Goal: Task Accomplishment & Management: Use online tool/utility

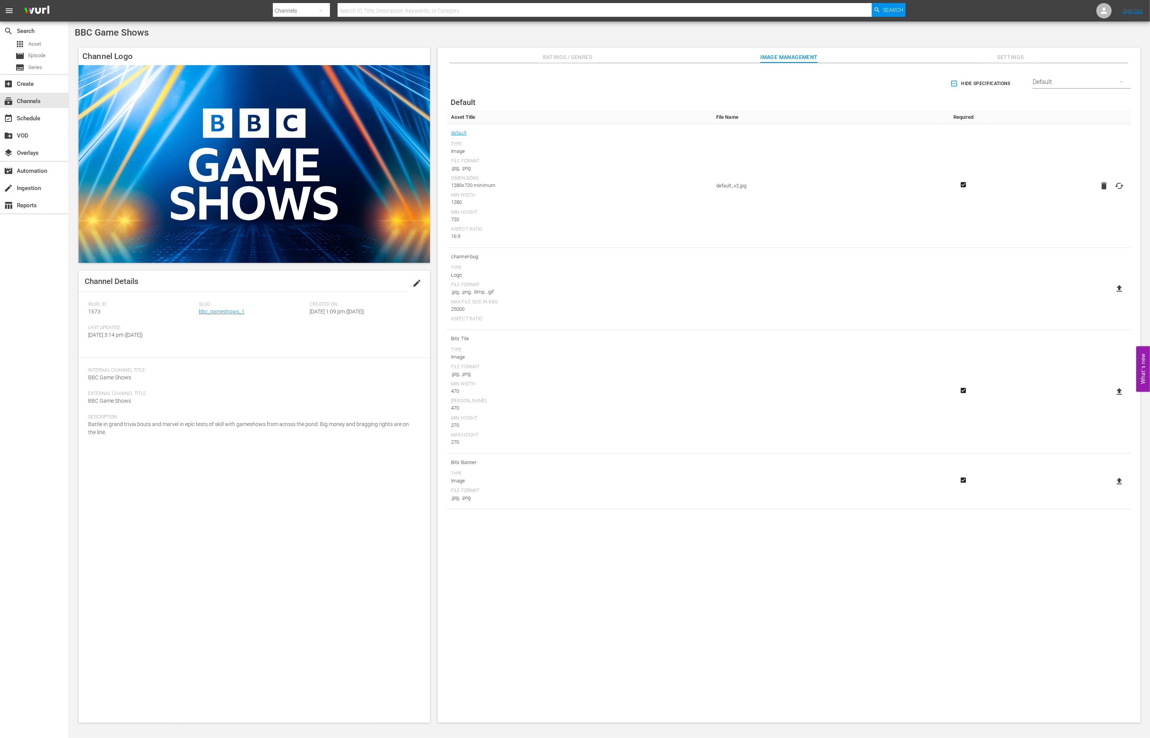
click at [213, 307] on div "Slug: bbc_gameshows_1" at bounding box center [254, 313] width 111 height 23
click at [213, 310] on link "bbc_gameshows_1" at bounding box center [222, 312] width 46 height 6
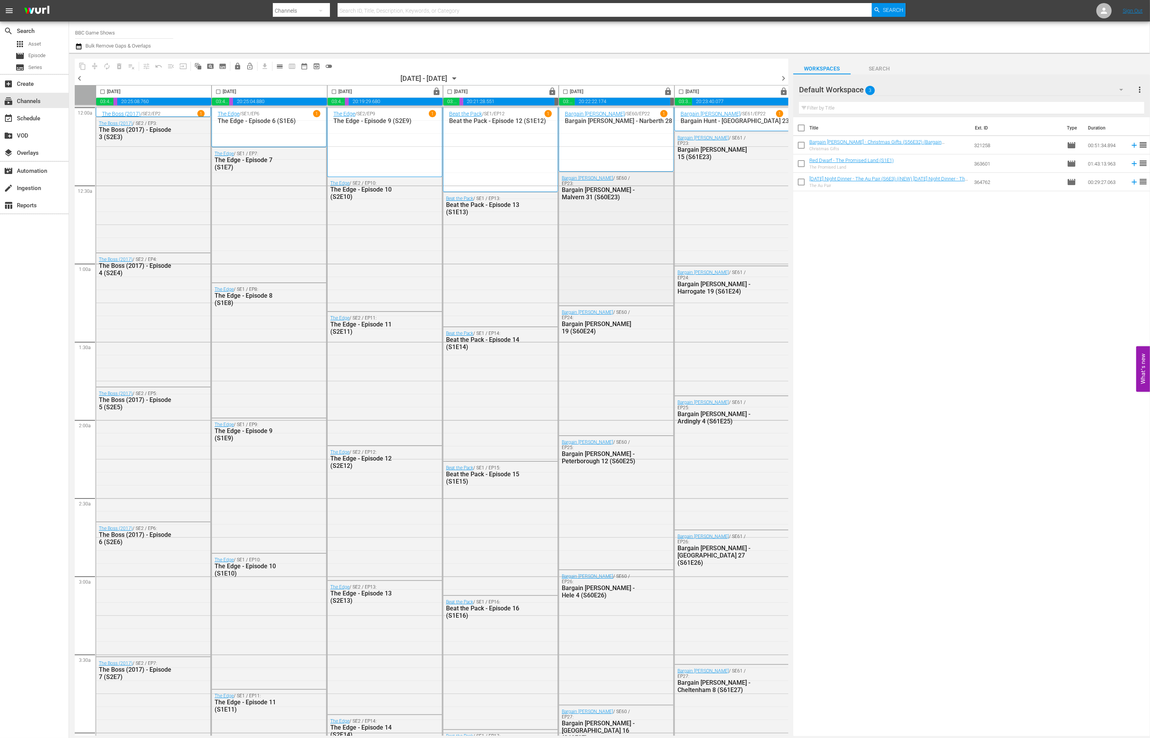
scroll to position [0, 120]
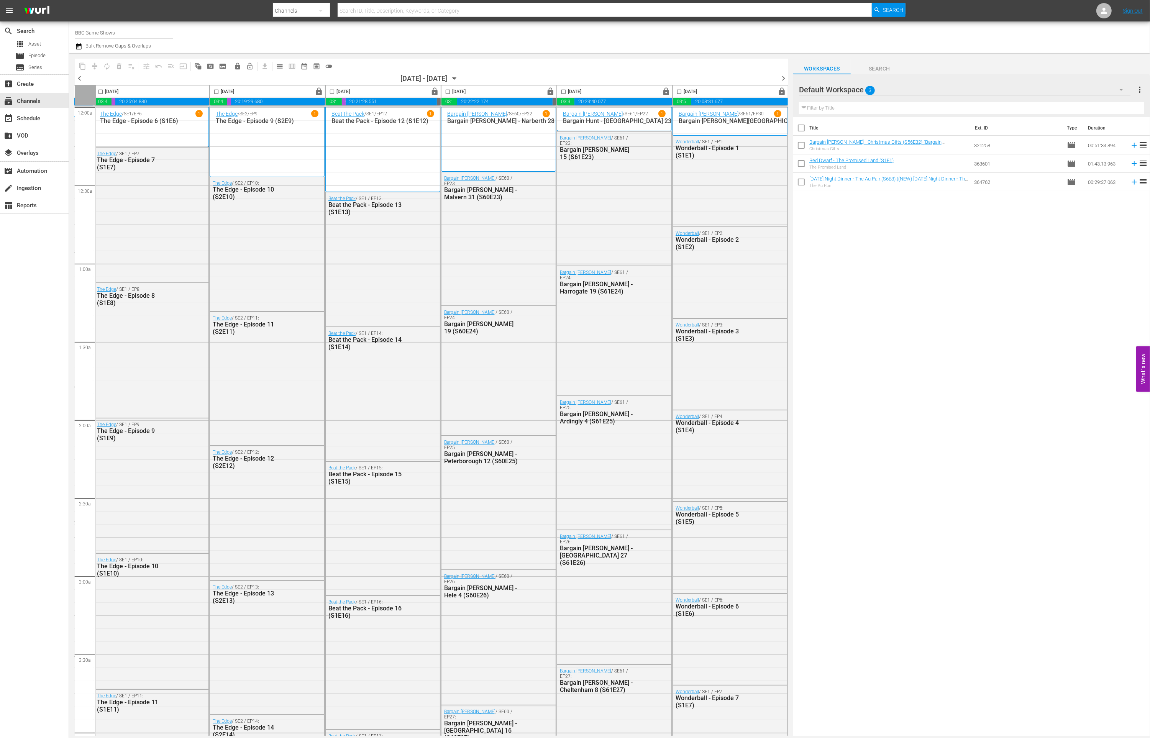
click at [784, 79] on span "chevron_right" at bounding box center [784, 79] width 10 height 10
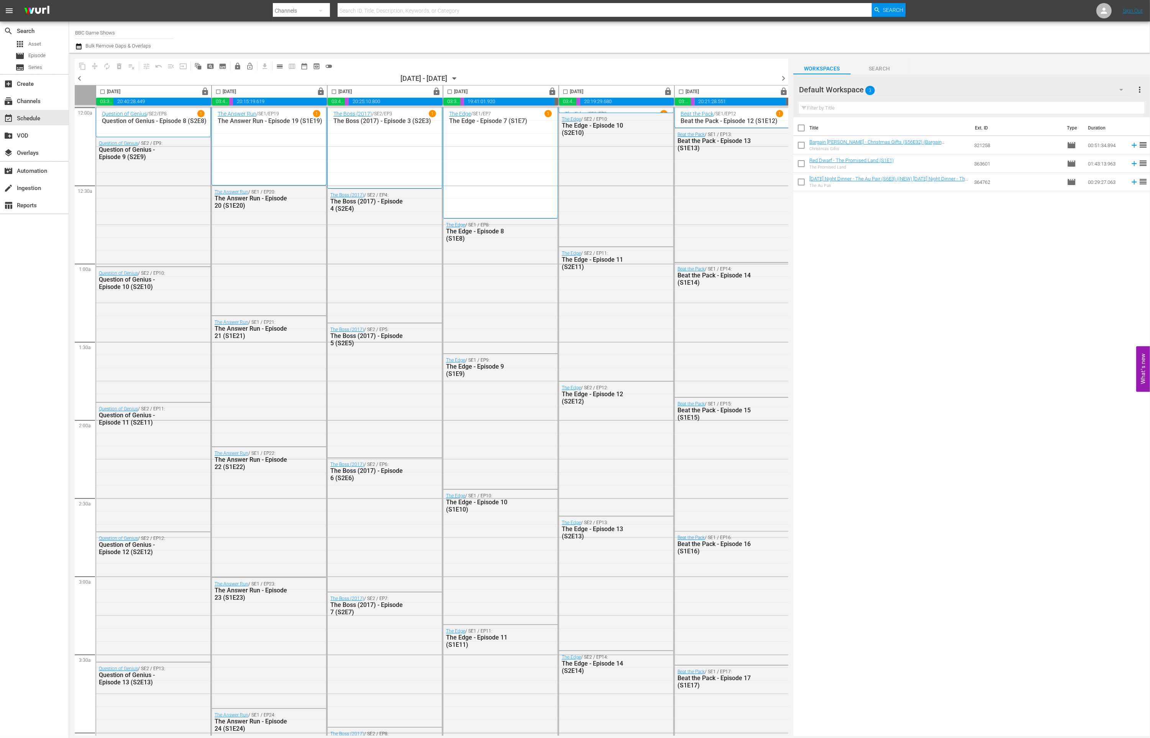
scroll to position [0, 120]
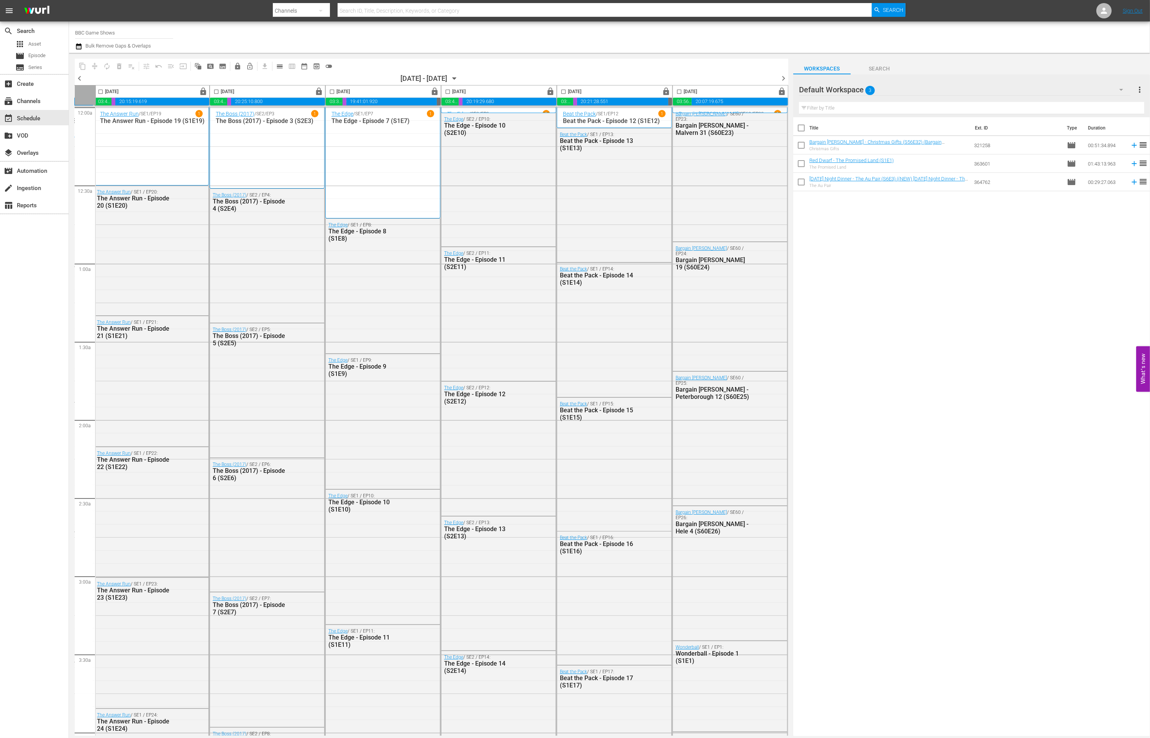
click at [785, 80] on span "chevron_right" at bounding box center [784, 79] width 10 height 10
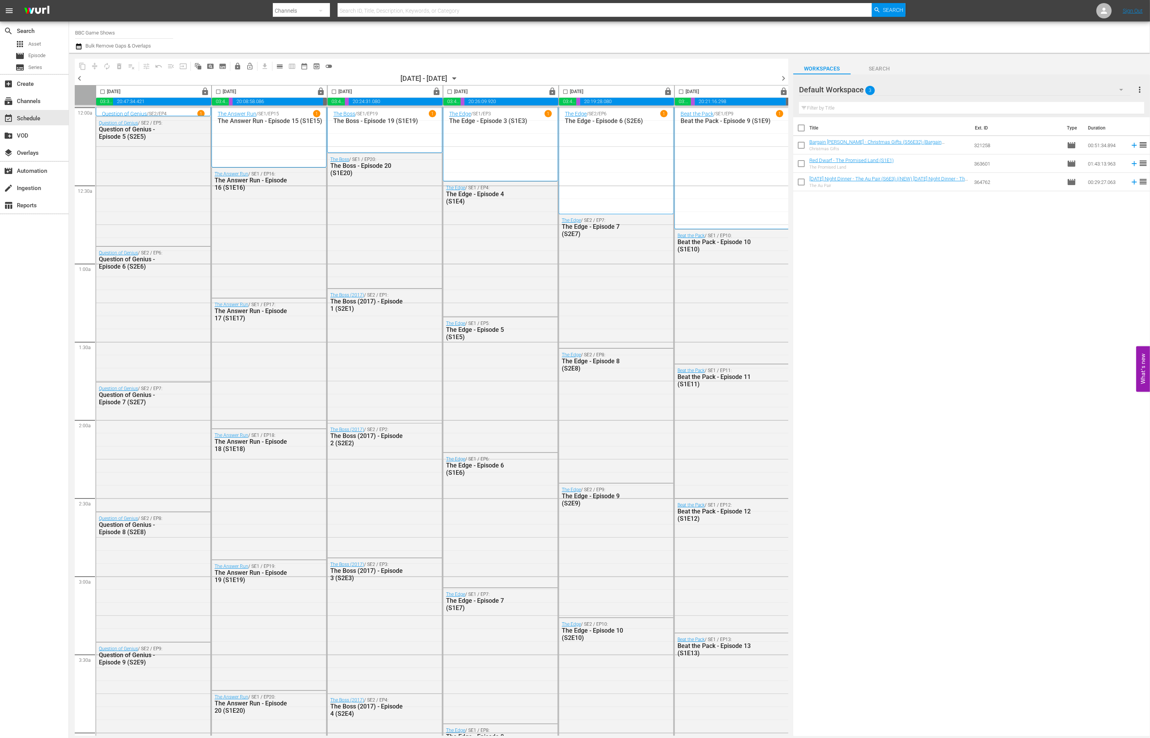
click at [786, 81] on span "chevron_right" at bounding box center [784, 79] width 10 height 10
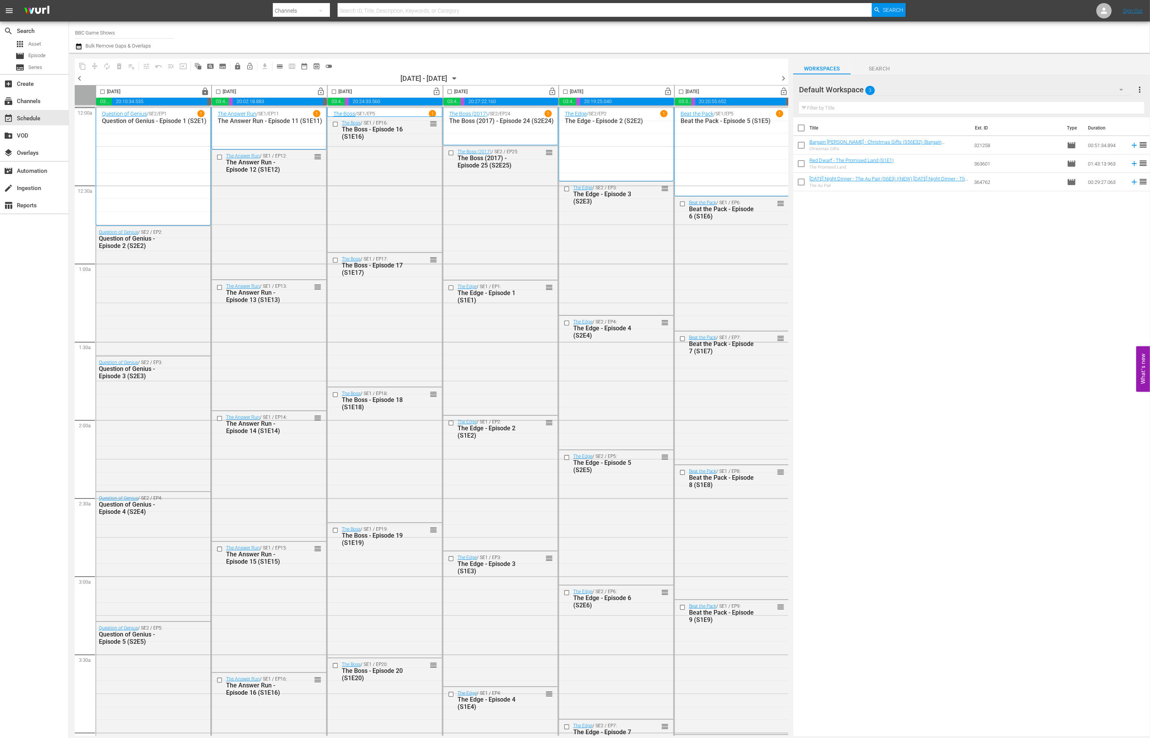
click at [320, 93] on span "lock_open" at bounding box center [321, 91] width 9 height 9
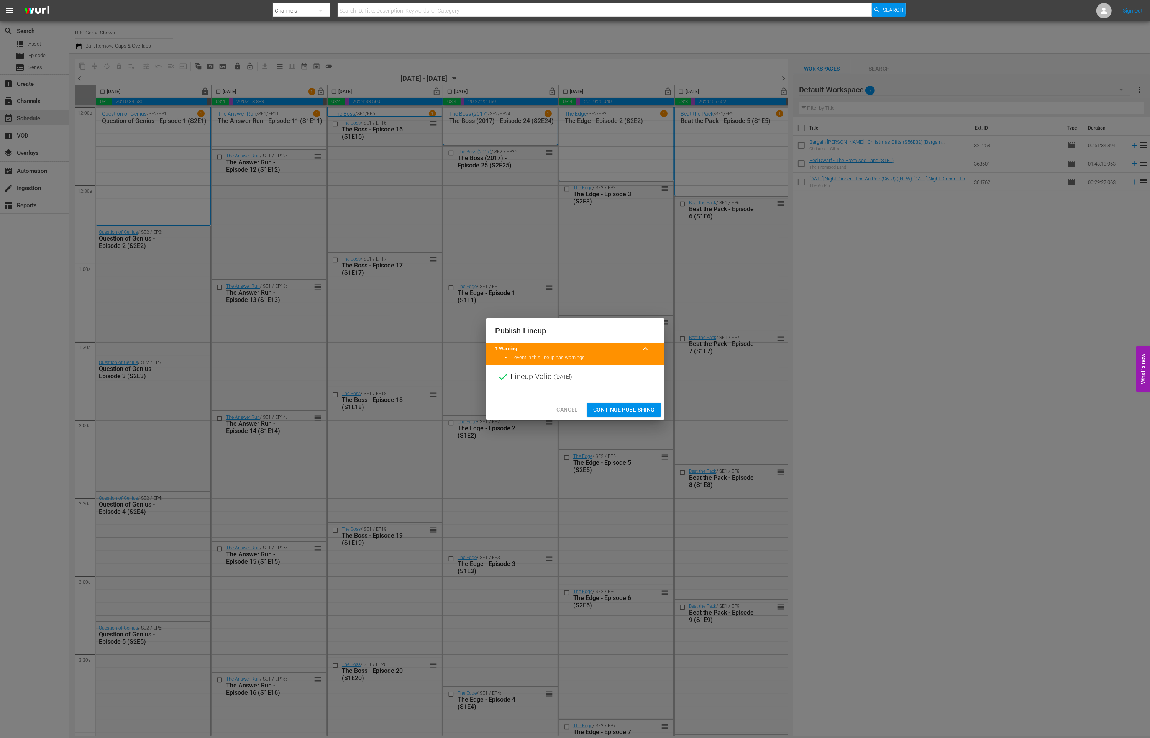
click at [596, 411] on span "Continue Publishing" at bounding box center [624, 410] width 62 height 10
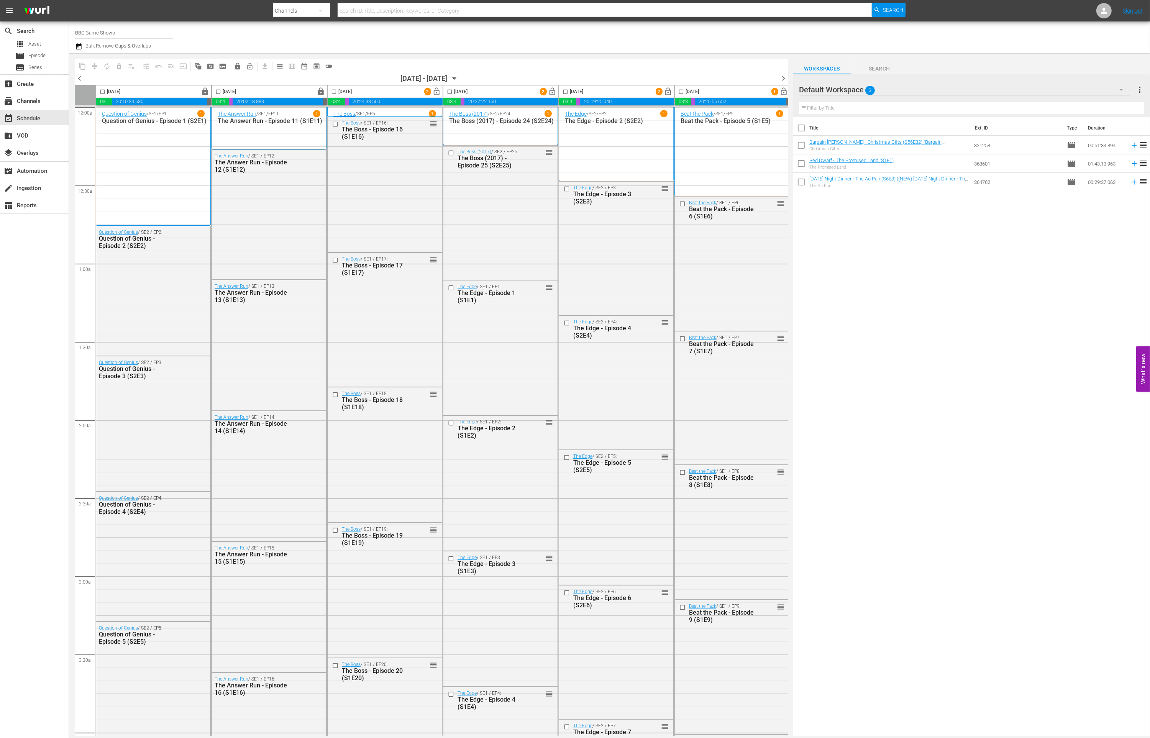
click at [434, 92] on span "lock_open" at bounding box center [437, 91] width 9 height 9
